Goal: Transaction & Acquisition: Purchase product/service

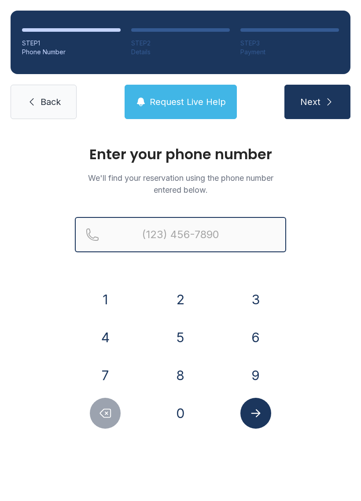
click at [190, 240] on input "Reservation phone number" at bounding box center [181, 234] width 212 height 35
type input "[PHONE_NUMBER]"
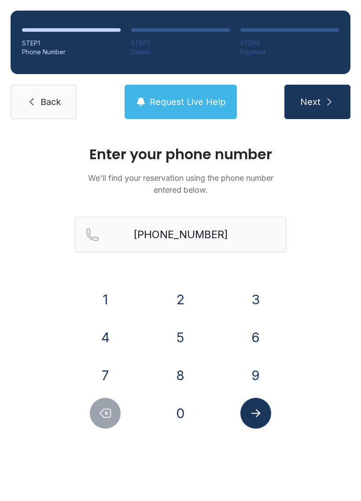
click at [321, 101] on button "Next" at bounding box center [318, 102] width 66 height 34
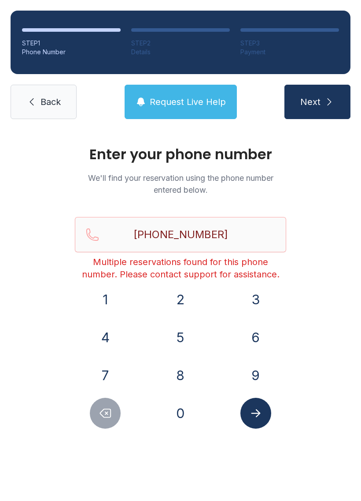
click at [39, 118] on link "Back" at bounding box center [44, 102] width 66 height 34
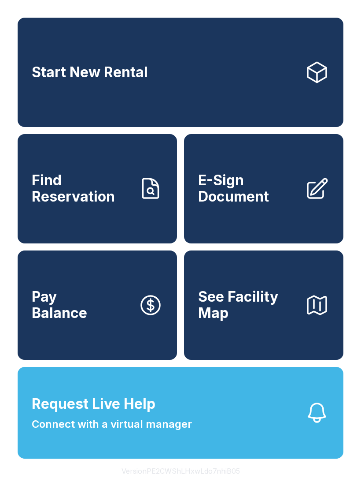
click at [120, 215] on link "Find Reservation" at bounding box center [98, 188] width 160 height 109
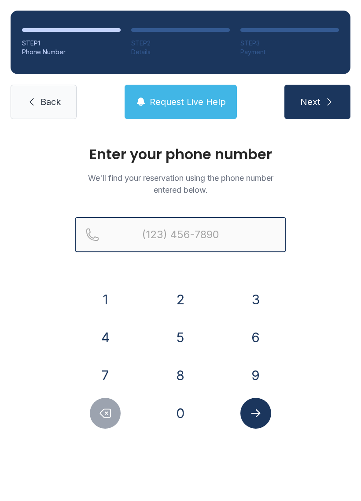
click at [212, 237] on input "Reservation phone number" at bounding box center [181, 234] width 212 height 35
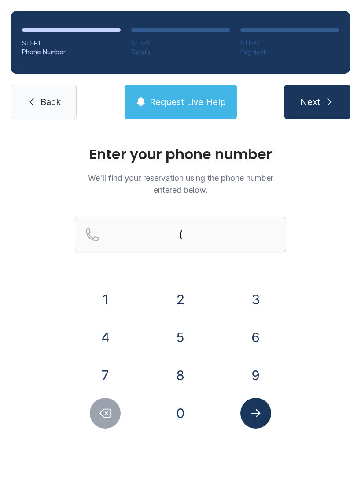
click at [110, 332] on button "4" at bounding box center [105, 337] width 31 height 31
click at [251, 331] on button "6" at bounding box center [256, 337] width 31 height 31
click at [260, 364] on button "9" at bounding box center [256, 375] width 31 height 31
click at [182, 330] on button "5" at bounding box center [180, 337] width 31 height 31
click at [182, 329] on button "5" at bounding box center [180, 337] width 31 height 31
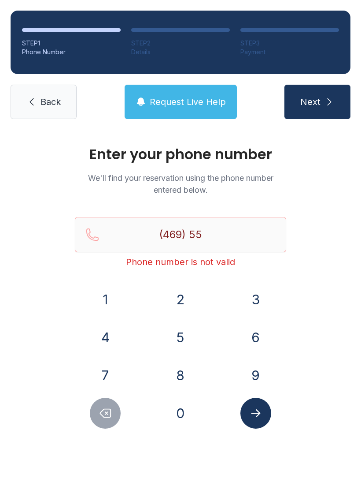
click at [255, 332] on button "6" at bounding box center [256, 337] width 31 height 31
click at [106, 366] on button "7" at bounding box center [105, 375] width 31 height 31
click at [111, 380] on button "7" at bounding box center [105, 375] width 31 height 31
click at [108, 410] on icon "Delete number" at bounding box center [105, 412] width 13 height 13
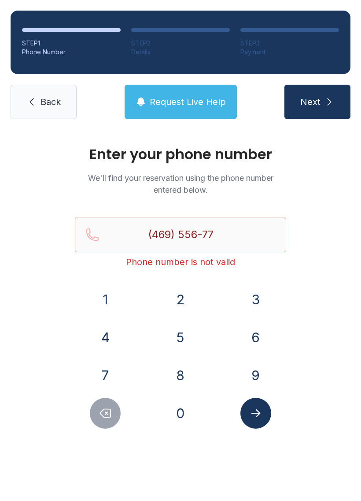
click at [261, 284] on button "3" at bounding box center [256, 299] width 31 height 31
click at [103, 365] on button "7" at bounding box center [105, 375] width 31 height 31
type input "[PHONE_NUMBER]"
click at [261, 408] on icon "Submit lookup form" at bounding box center [255, 412] width 13 height 13
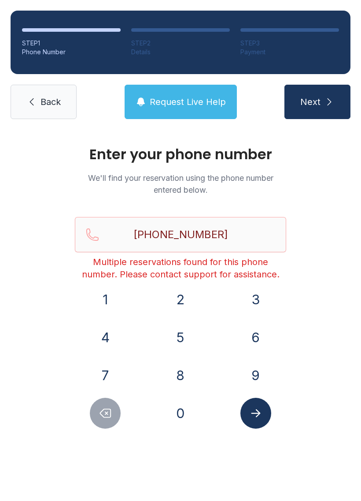
click at [326, 115] on button "Next" at bounding box center [318, 102] width 66 height 34
click at [63, 87] on link "Back" at bounding box center [44, 102] width 66 height 34
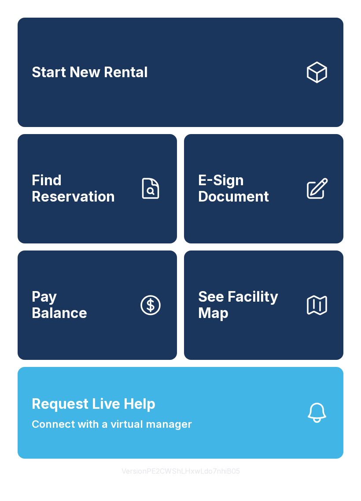
click at [272, 228] on link "E-Sign Document" at bounding box center [264, 188] width 160 height 109
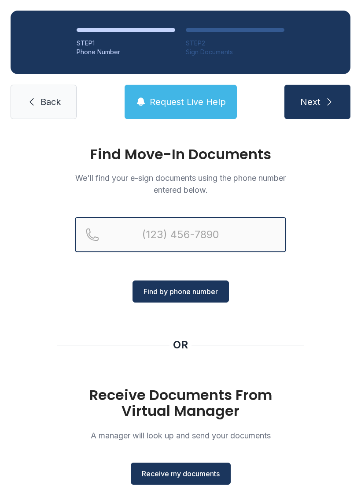
click at [218, 241] on input "Reservation phone number" at bounding box center [181, 234] width 212 height 35
type input "[PHONE_NUMBER]"
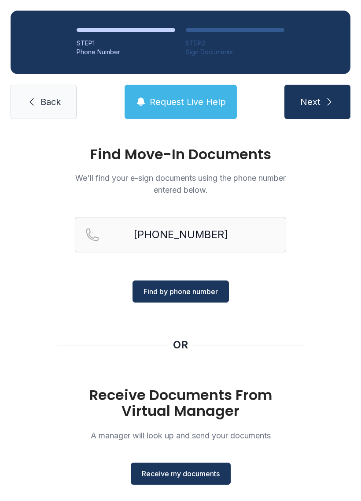
click at [213, 295] on span "Find by phone number" at bounding box center [181, 291] width 74 height 11
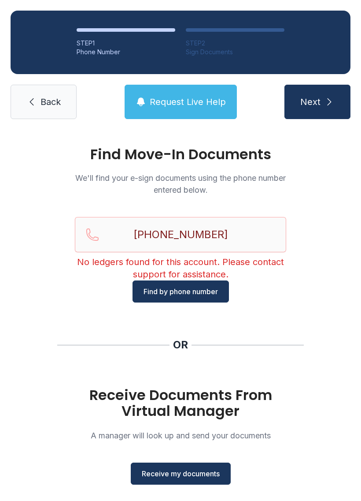
click at [62, 99] on link "Back" at bounding box center [44, 102] width 66 height 34
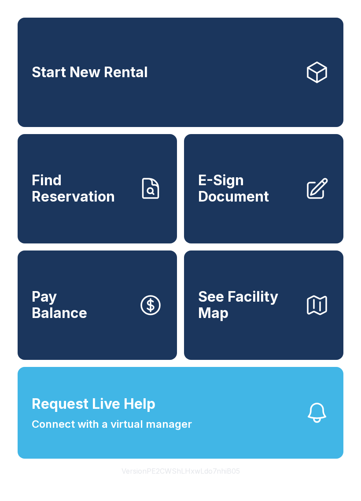
click at [248, 357] on button "See Facility Map" at bounding box center [264, 304] width 160 height 109
click at [158, 71] on link "Start New Rental" at bounding box center [181, 72] width 326 height 109
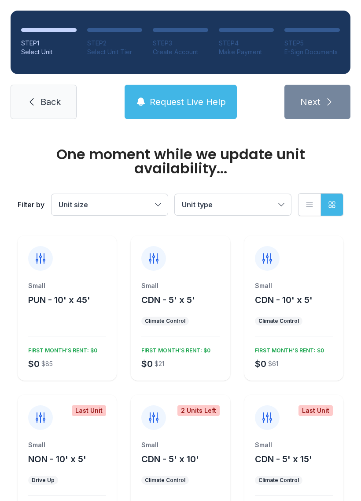
click at [145, 204] on span "Unit size" at bounding box center [105, 204] width 93 height 11
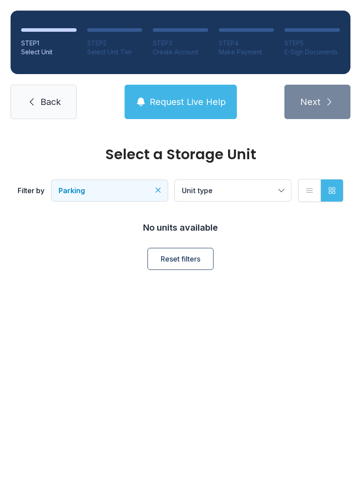
click at [274, 192] on span "Unit type" at bounding box center [228, 190] width 93 height 11
